Goal: Book appointment/travel/reservation

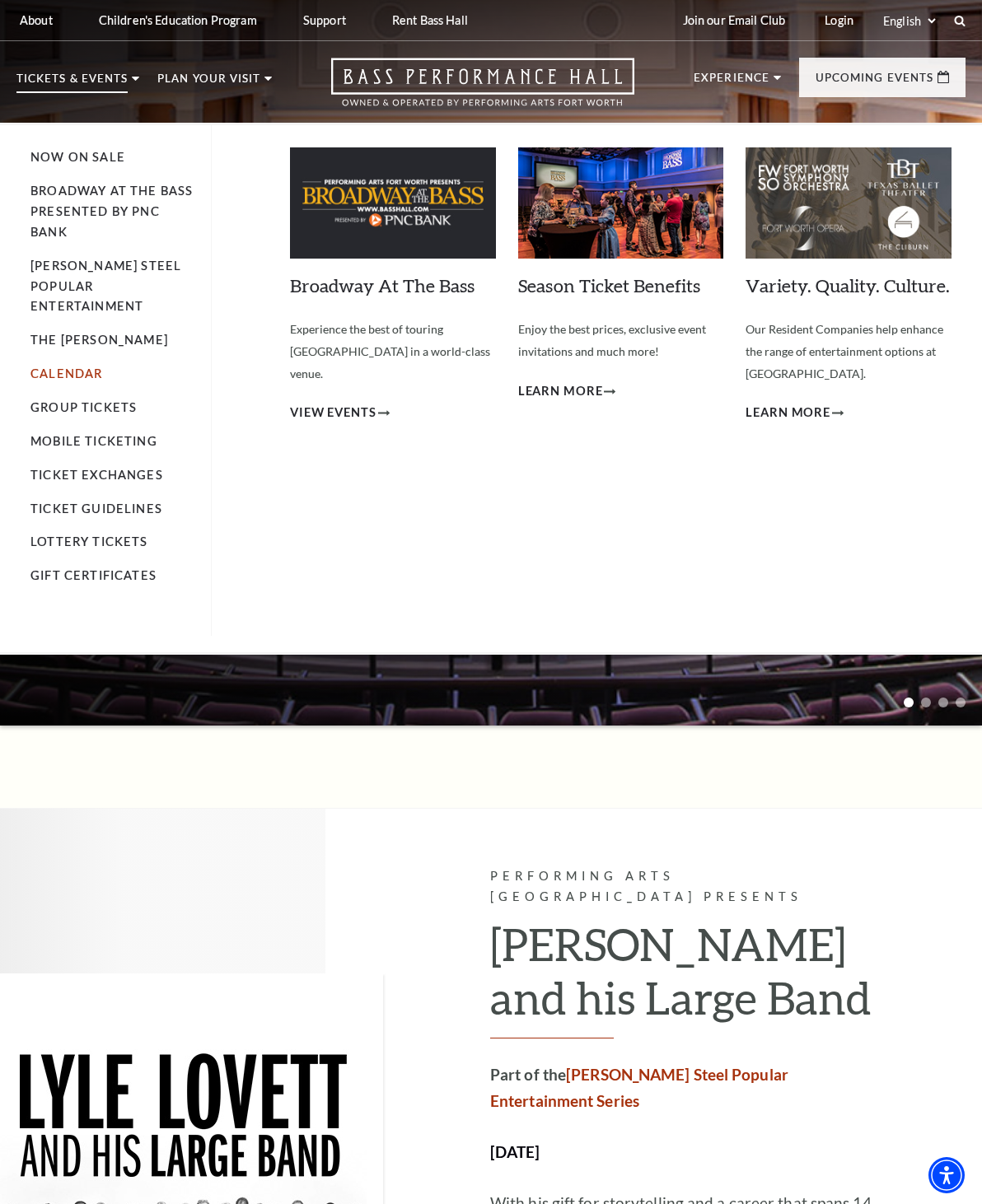
click at [83, 367] on link "Calendar" at bounding box center [66, 374] width 72 height 14
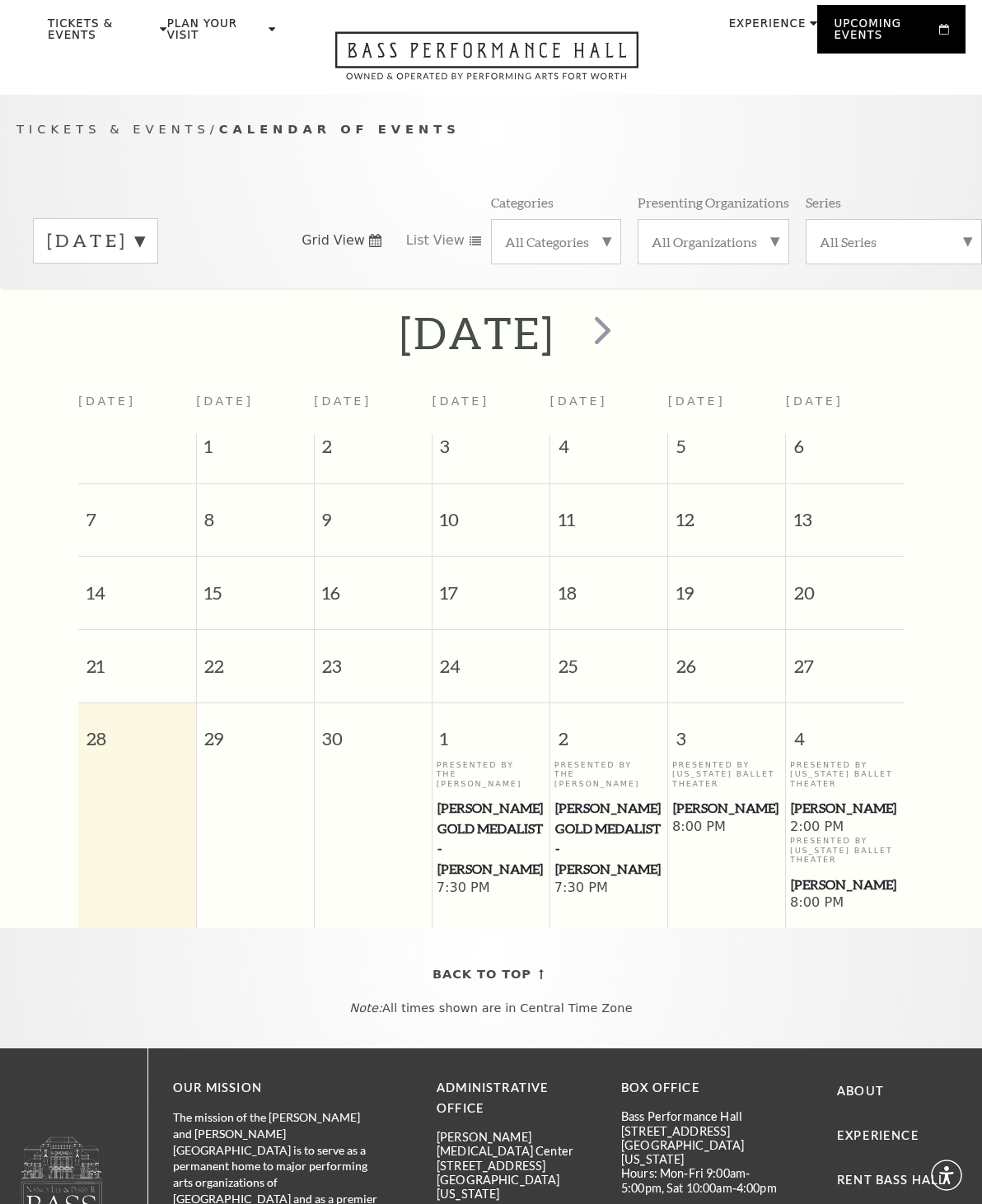
scroll to position [147, 0]
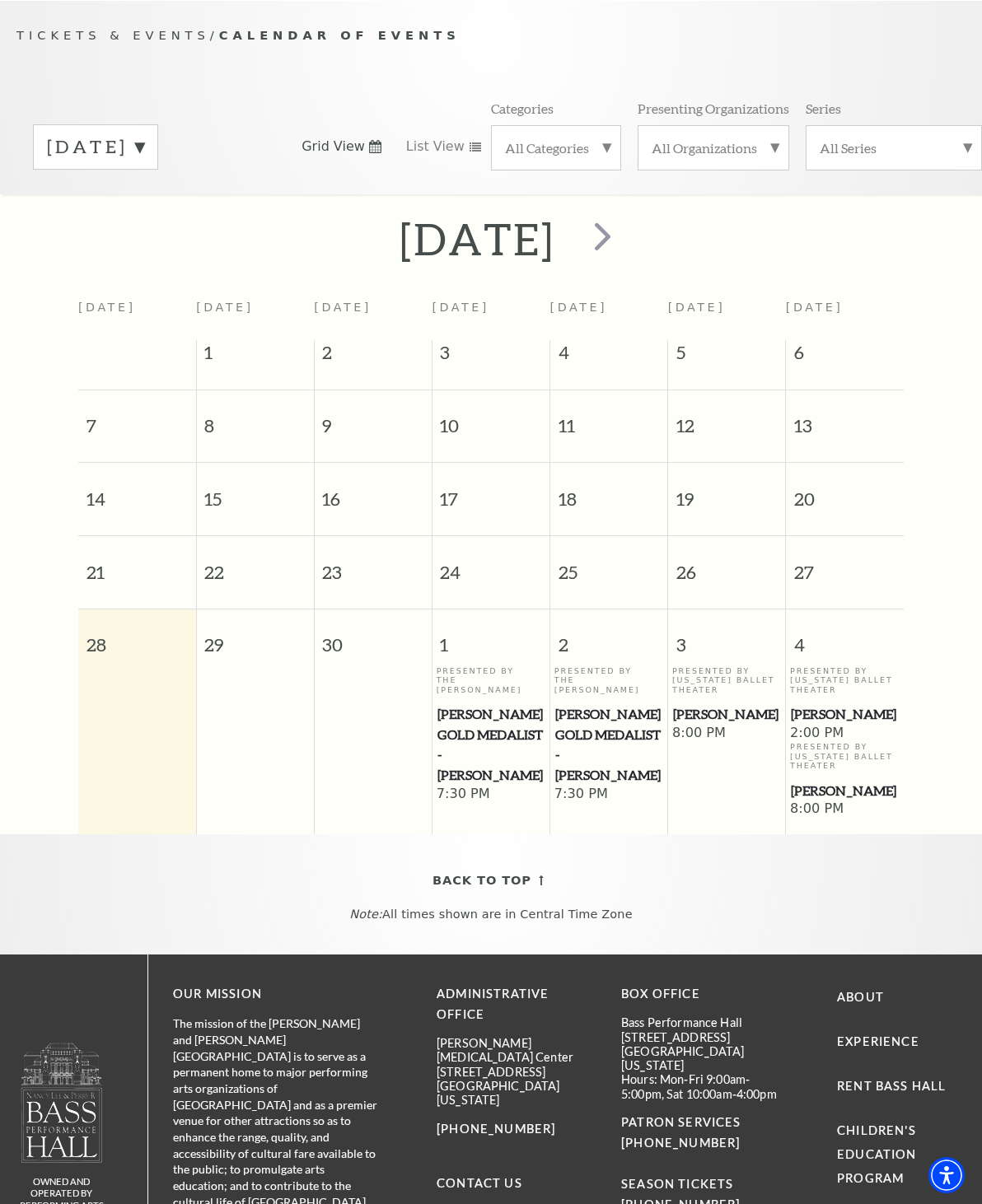
click at [716, 724] on span "8:00 PM" at bounding box center [727, 733] width 109 height 18
click at [717, 689] on p "Presented By [US_STATE] Ballet Theater" at bounding box center [727, 680] width 109 height 28
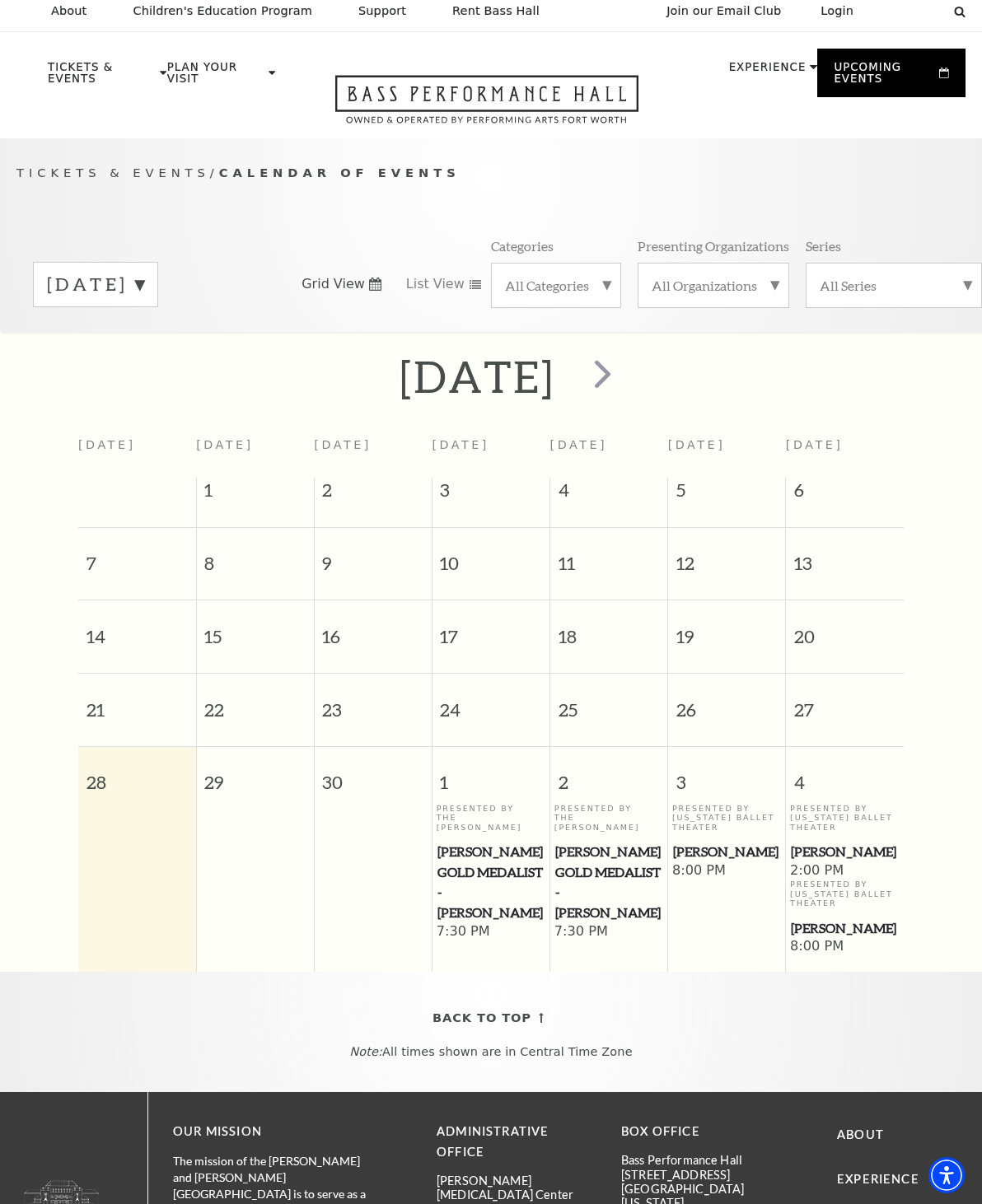
scroll to position [0, 0]
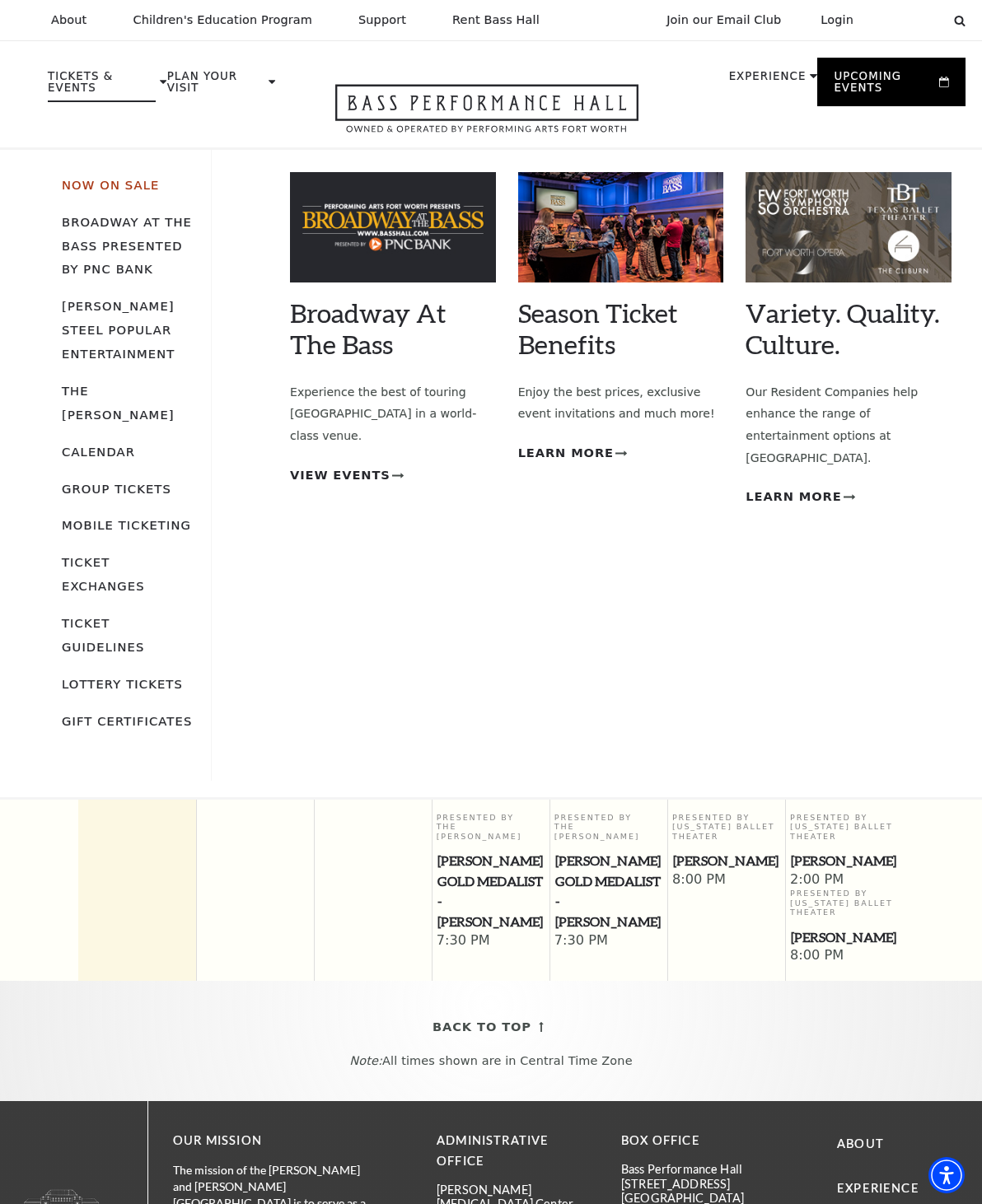
click at [139, 185] on link "Now On Sale" at bounding box center [110, 185] width 97 height 14
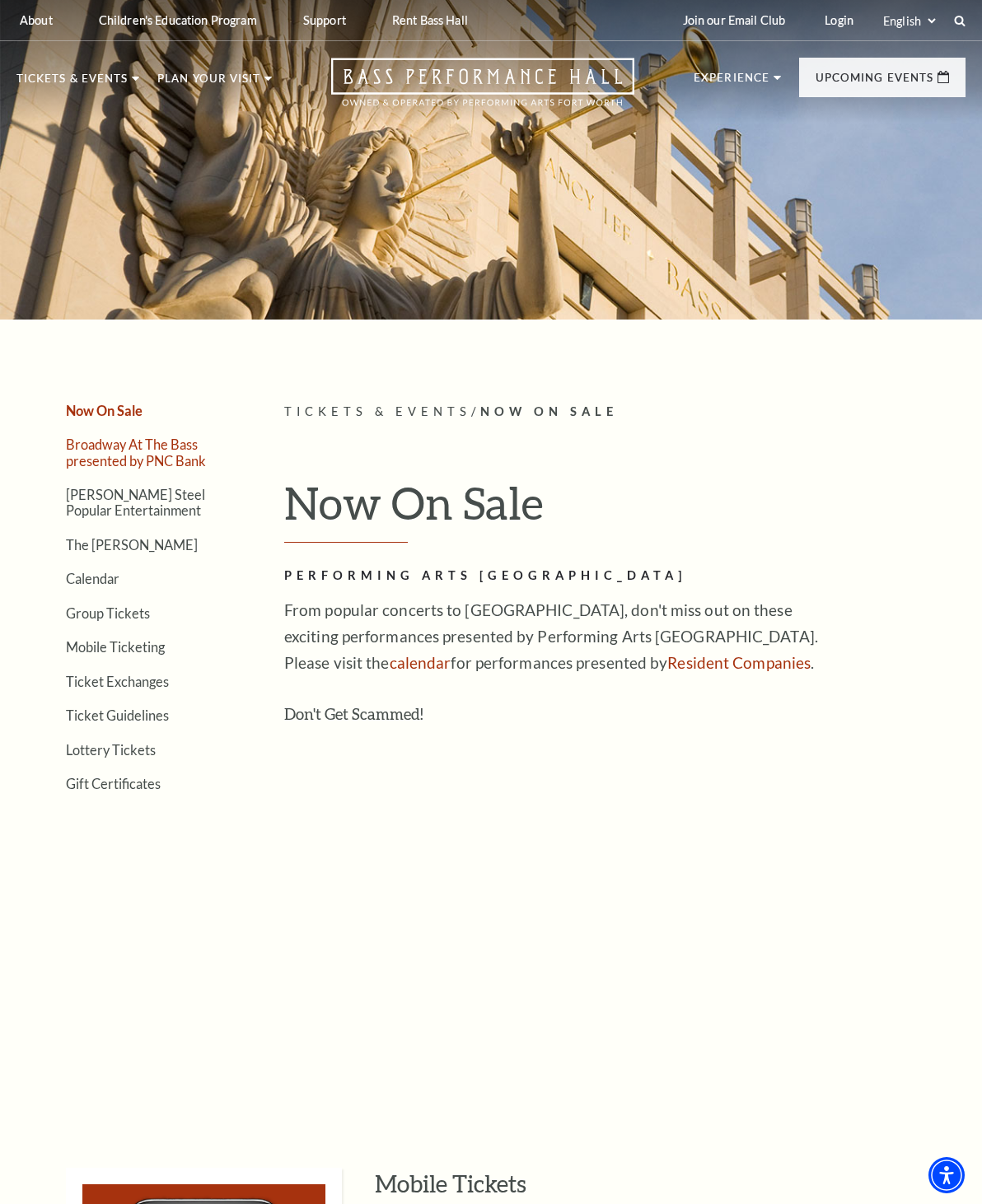
click at [148, 456] on link "Broadway At The Bass presented by PNC Bank" at bounding box center [135, 452] width 140 height 31
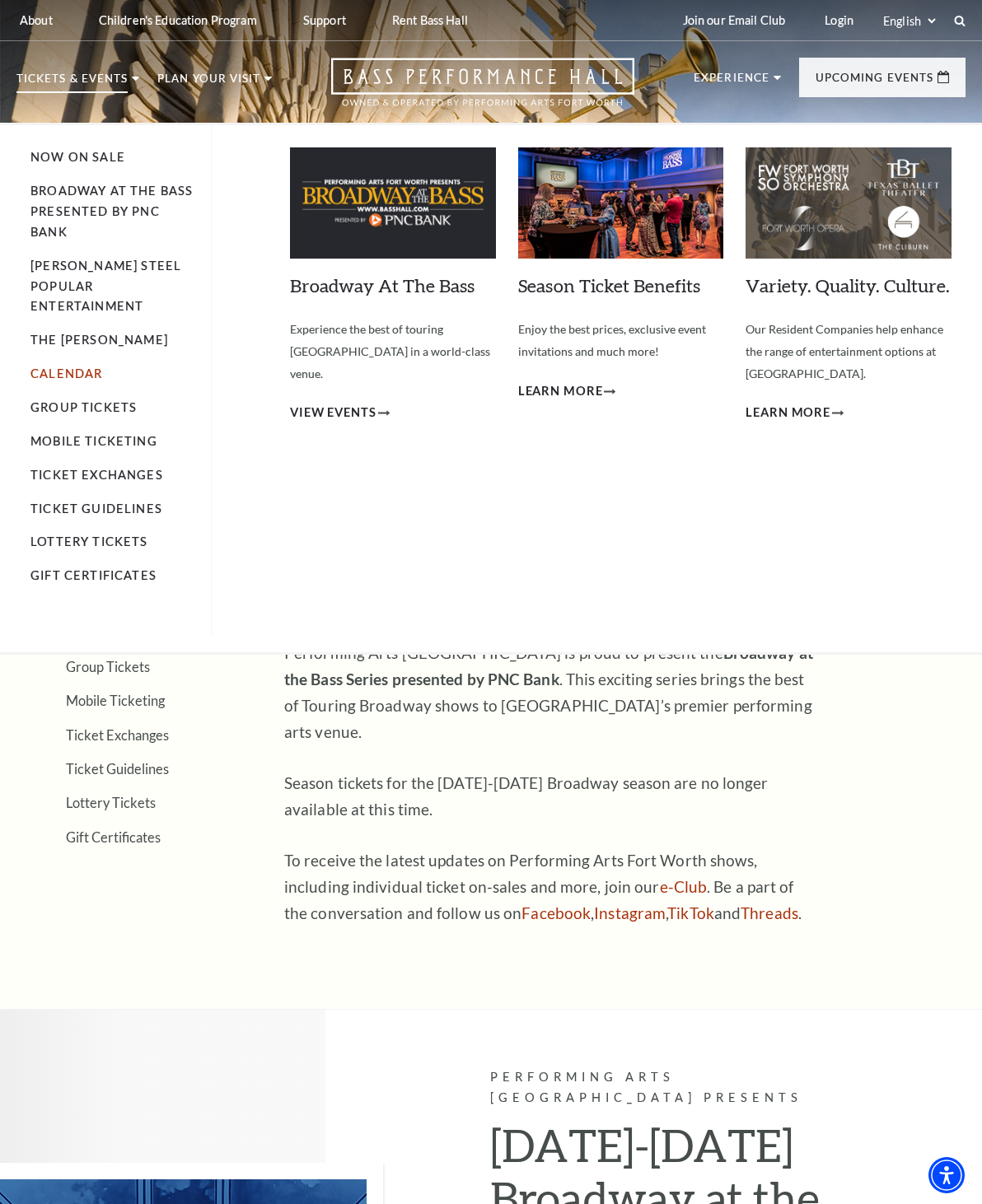
click at [93, 367] on link "Calendar" at bounding box center [66, 374] width 72 height 14
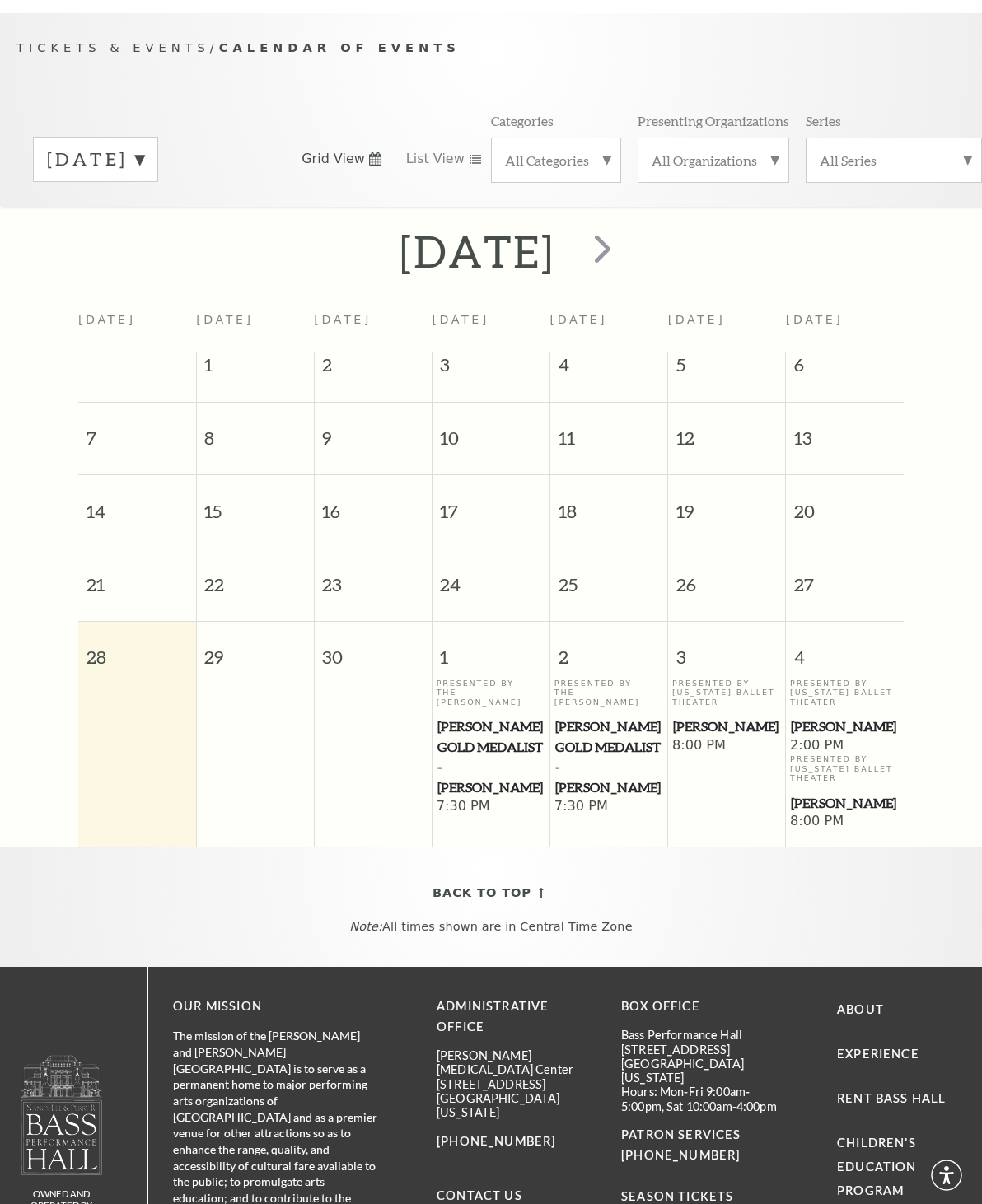
scroll to position [147, 0]
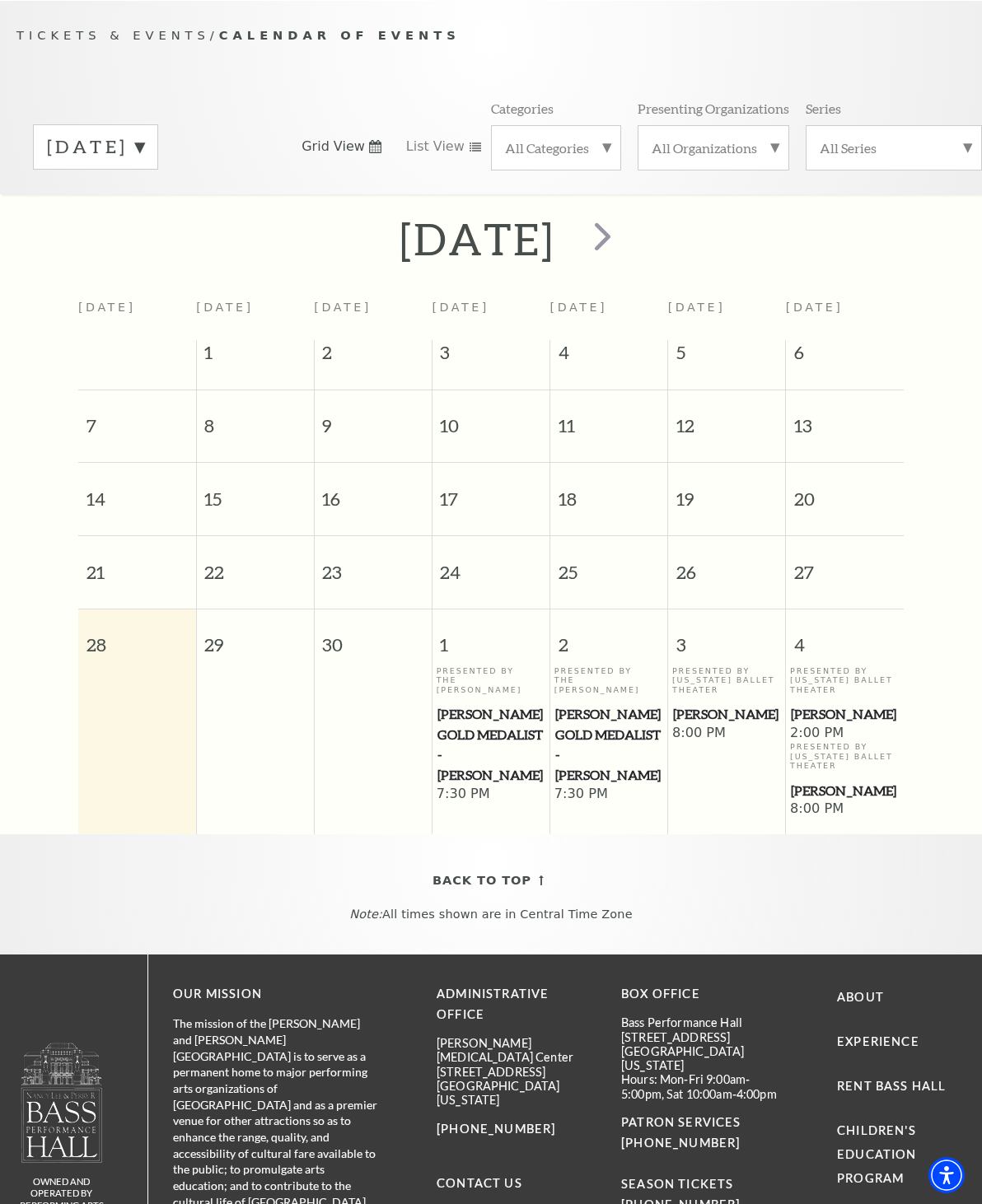
click at [714, 715] on span "[PERSON_NAME]" at bounding box center [727, 715] width 108 height 21
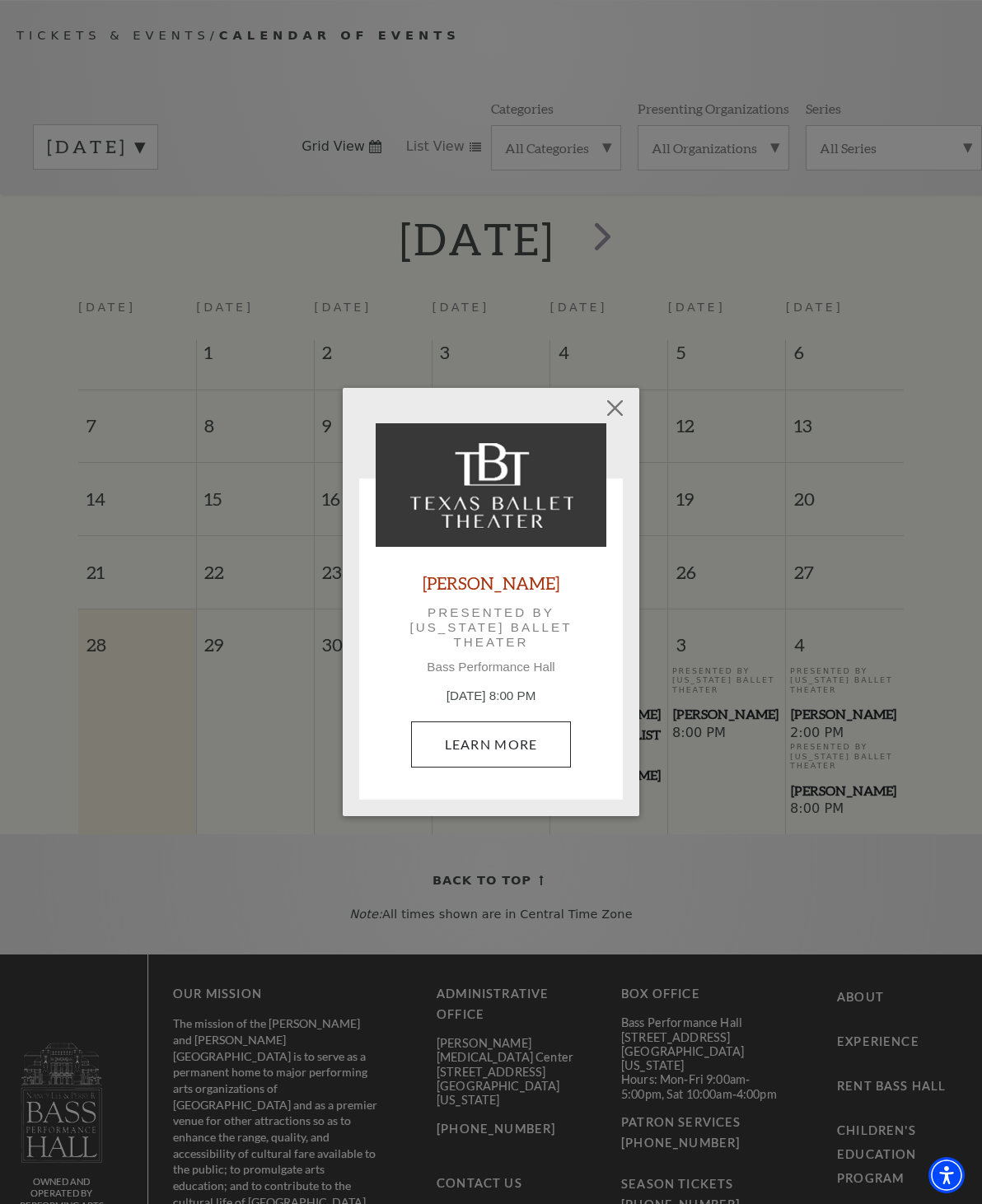
click at [531, 746] on link "Learn More" at bounding box center [491, 744] width 161 height 46
